Goal: Task Accomplishment & Management: Complete application form

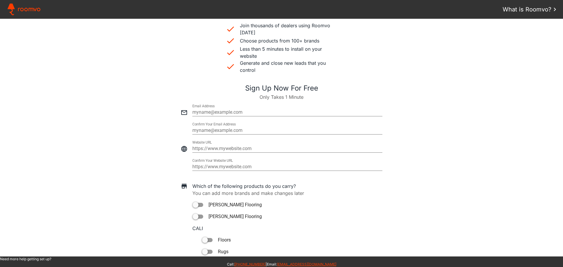
scroll to position [176, 0]
click at [205, 111] on input "email" at bounding box center [287, 112] width 190 height 7
paste input "[PERSON_NAME][EMAIL_ADDRESS][DOMAIN_NAME]"
type input "[PERSON_NAME][EMAIL_ADDRESS][DOMAIN_NAME]"
type paper-input "[PERSON_NAME][EMAIL_ADDRESS][DOMAIN_NAME]"
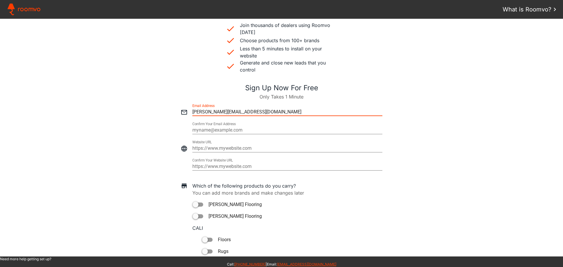
click at [204, 129] on input "email" at bounding box center [287, 130] width 190 height 7
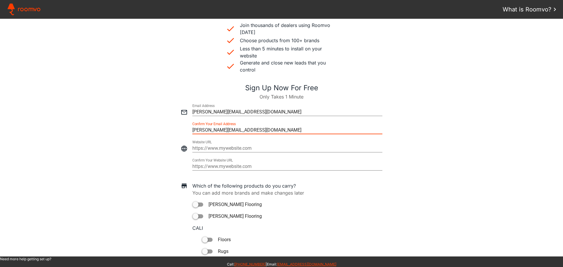
type input "[PERSON_NAME][EMAIL_ADDRESS][DOMAIN_NAME]"
type paper-input "[PERSON_NAME][EMAIL_ADDRESS][DOMAIN_NAME]"
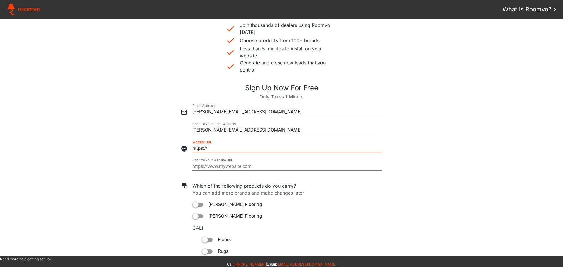
click at [201, 148] on input "https://" at bounding box center [287, 148] width 190 height 7
drag, startPoint x: 212, startPoint y: 149, endPoint x: 184, endPoint y: 148, distance: 27.9
click at [184, 148] on div at bounding box center [282, 146] width 552 height 18
type input "[URL][DOMAIN_NAME]"
type paper-input "[URL][DOMAIN_NAME]"
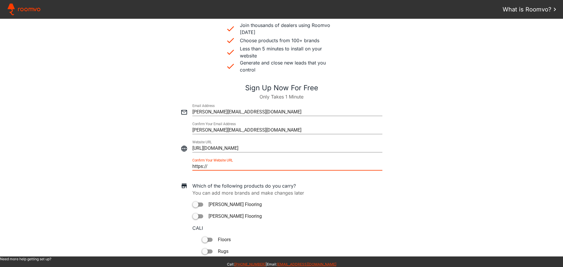
drag, startPoint x: 249, startPoint y: 167, endPoint x: 190, endPoint y: 165, distance: 59.3
click at [190, 165] on div at bounding box center [282, 164] width 552 height 18
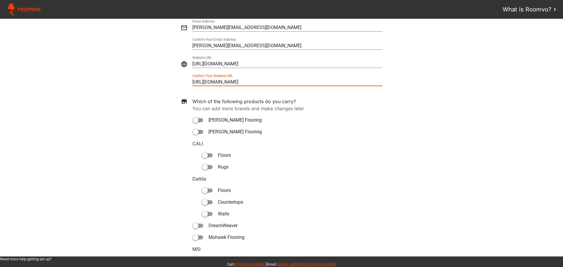
scroll to position [264, 0]
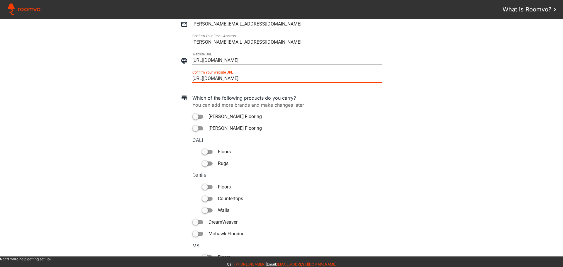
type input "[URL][DOMAIN_NAME]"
type paper-input "[URL][DOMAIN_NAME]"
click at [194, 130] on div at bounding box center [196, 129] width 6 height 6
type paper-toggle-button "on"
click at [193, 235] on div at bounding box center [196, 234] width 6 height 6
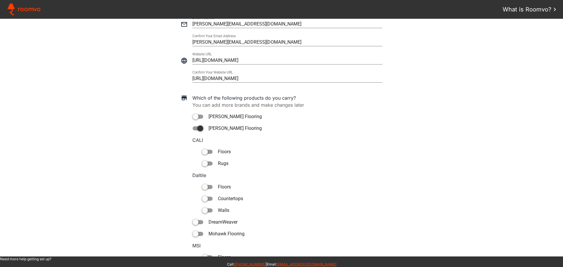
type paper-toggle-button "on"
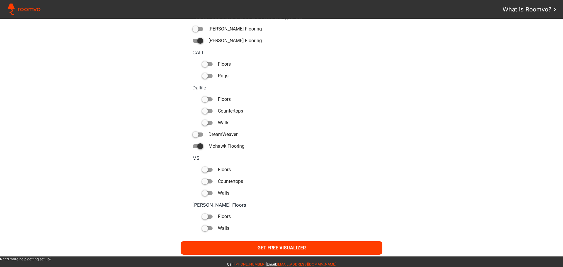
scroll to position [352, 0]
click at [0, 0] on slot "Get Free Visualizer" at bounding box center [0, 0] width 0 height 0
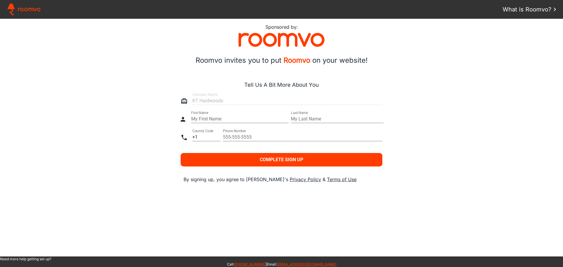
click at [208, 102] on div at bounding box center [282, 98] width 552 height 18
click at [204, 102] on div at bounding box center [282, 98] width 552 height 18
click at [213, 118] on input "text" at bounding box center [239, 119] width 97 height 7
paste input "[PERSON_NAME]"
drag, startPoint x: 220, startPoint y: 119, endPoint x: 204, endPoint y: 119, distance: 16.4
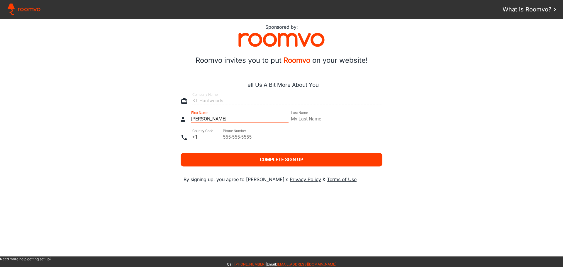
click at [204, 119] on input "[PERSON_NAME]" at bounding box center [239, 119] width 97 height 7
type input "[PERSON_NAME]"
type paper-input "[PERSON_NAME]"
click at [318, 119] on input "text" at bounding box center [337, 119] width 93 height 7
type input "[PERSON_NAME]"
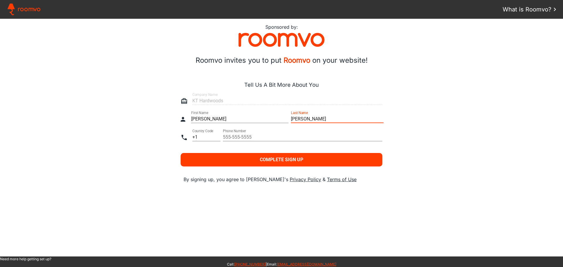
type paper-input "[PERSON_NAME]"
click at [235, 139] on input "tel" at bounding box center [303, 137] width 160 height 7
click at [224, 138] on input "[PHONE_NUMBER]" at bounding box center [303, 137] width 160 height 7
type input "[PHONE_NUMBER]"
type paper-input "[PHONE_NUMBER]"
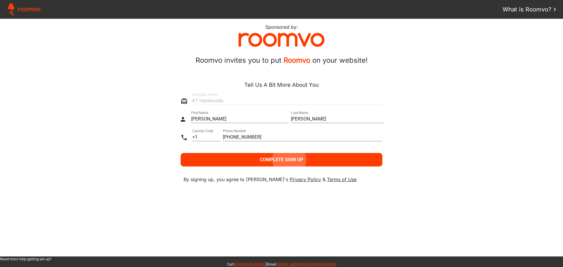
click at [0, 0] on slot "Complete Sign Up" at bounding box center [0, 0] width 0 height 0
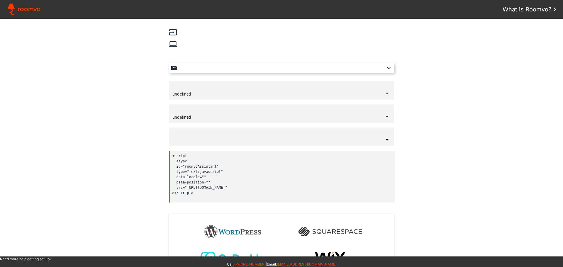
type input "[GEOGRAPHIC_DATA]"
type input "English"
type input "bottom-right"
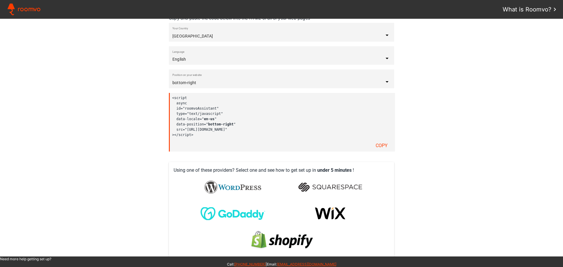
scroll to position [33, 0]
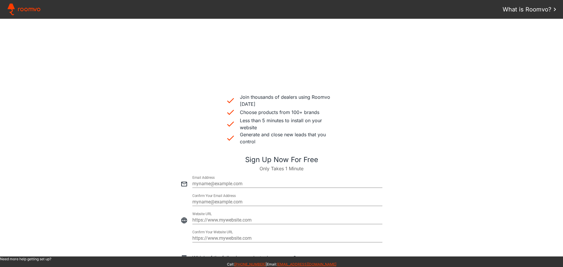
scroll to position [117, 0]
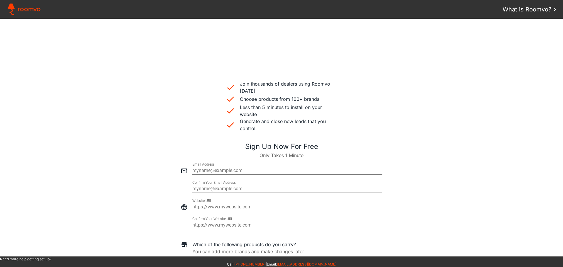
click at [211, 171] on input "email" at bounding box center [287, 170] width 190 height 7
paste input "matt@carpetstoreiowa.com"
type input "matt@carpetstoreiowa.com"
type paper-input "matt@carpetstoreiowa.com"
click at [208, 189] on input "email" at bounding box center [287, 188] width 190 height 7
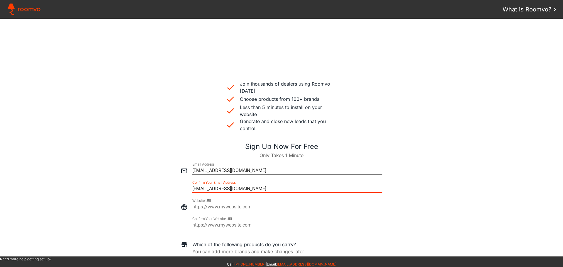
type input "matt@carpetstoreiowa.com"
type paper-input "matt@carpetstoreiowa.com"
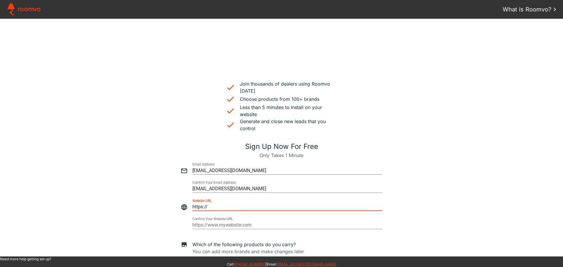
click at [197, 209] on input "https://" at bounding box center [287, 207] width 190 height 7
drag, startPoint x: 220, startPoint y: 208, endPoint x: 184, endPoint y: 208, distance: 35.8
click at [184, 208] on div at bounding box center [282, 204] width 552 height 18
type input "https://www.carpetstoreiowa.com/"
type paper-input "https://www.carpetstoreiowa.com/"
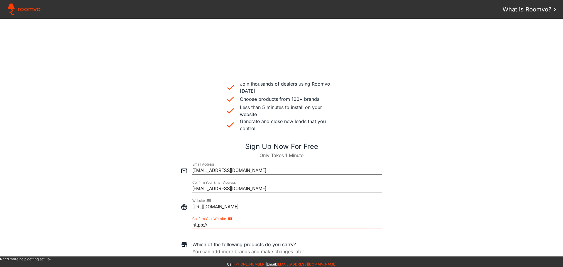
drag, startPoint x: 220, startPoint y: 225, endPoint x: 187, endPoint y: 224, distance: 33.2
click at [187, 224] on div at bounding box center [282, 223] width 552 height 18
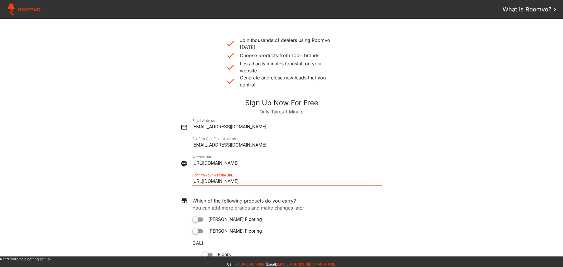
scroll to position [205, 0]
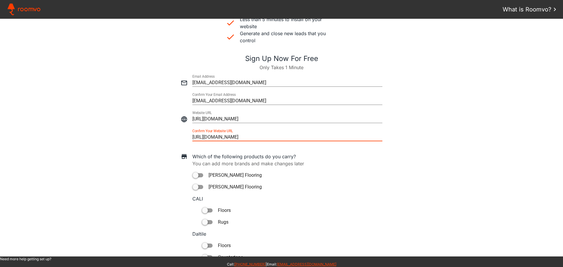
type input "https://www.carpetstoreiowa.com/"
type paper-input "https://www.carpetstoreiowa.com/"
click at [195, 173] on div at bounding box center [196, 176] width 6 height 6
type paper-toggle-button "on"
click at [194, 188] on div at bounding box center [196, 187] width 6 height 6
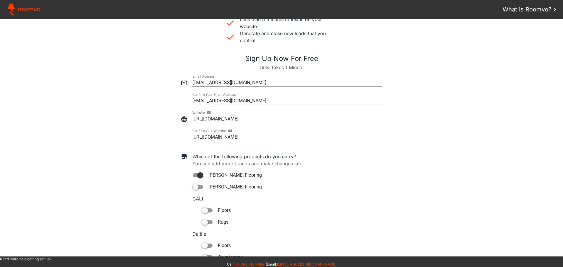
type paper-toggle-button "on"
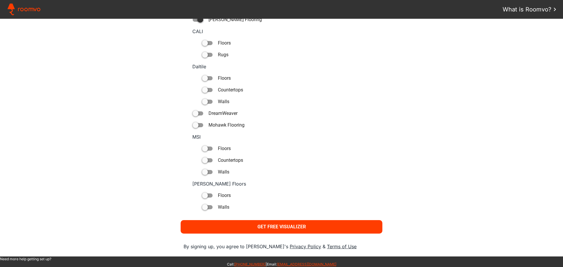
scroll to position [381, 0]
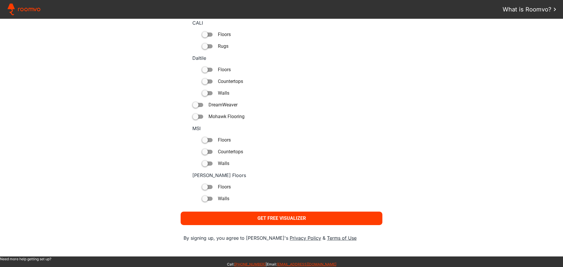
click at [204, 187] on div at bounding box center [205, 187] width 6 height 6
type paper-toggle-button "on"
click at [0, 0] on slot "Get Free Visualizer" at bounding box center [0, 0] width 0 height 0
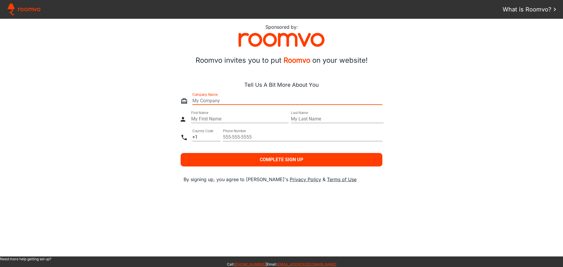
click at [199, 101] on input "text" at bounding box center [287, 100] width 190 height 7
type input "The Carpet Store"
type paper-input "The Carpet Store"
click at [203, 120] on input "text" at bounding box center [239, 119] width 97 height 7
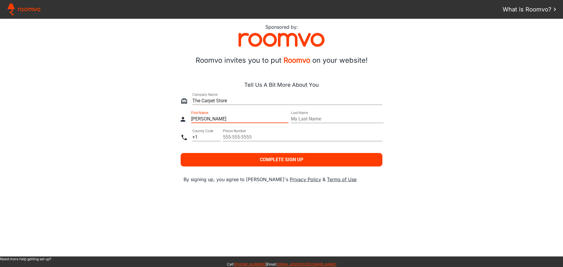
type input "Matt"
type paper-input "Matt"
drag, startPoint x: 210, startPoint y: 117, endPoint x: 189, endPoint y: 116, distance: 20.8
click at [189, 116] on div at bounding box center [282, 116] width 552 height 18
paste input "hew Riley"
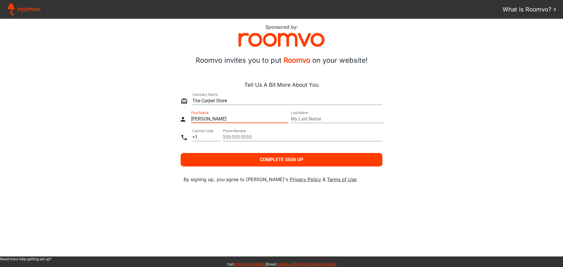
drag, startPoint x: 222, startPoint y: 119, endPoint x: 210, endPoint y: 119, distance: 12.0
click at [210, 119] on input "Matthew Riley" at bounding box center [239, 119] width 97 height 7
type input "Matthew"
type paper-input "Matthew"
click at [333, 119] on input "text" at bounding box center [337, 119] width 93 height 7
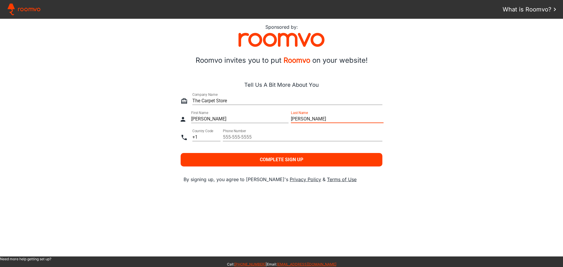
type input "Riley"
type paper-input "Riley"
click at [251, 134] on input "tel" at bounding box center [303, 137] width 160 height 7
click at [230, 138] on input "8775335667" at bounding box center [303, 137] width 160 height 7
click at [241, 137] on input "877-5335667" at bounding box center [303, 137] width 160 height 7
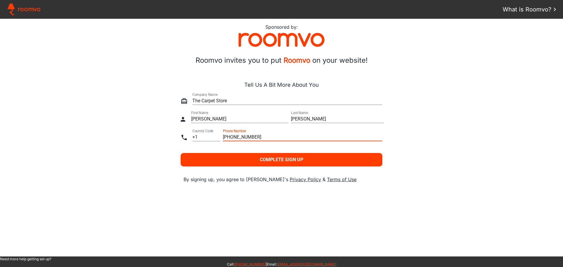
type input "877-533-5667"
type paper-input "877-533-5667"
click at [0, 0] on slot "Complete Sign Up" at bounding box center [0, 0] width 0 height 0
